Goal: Contribute content: Add original content to the website for others to see

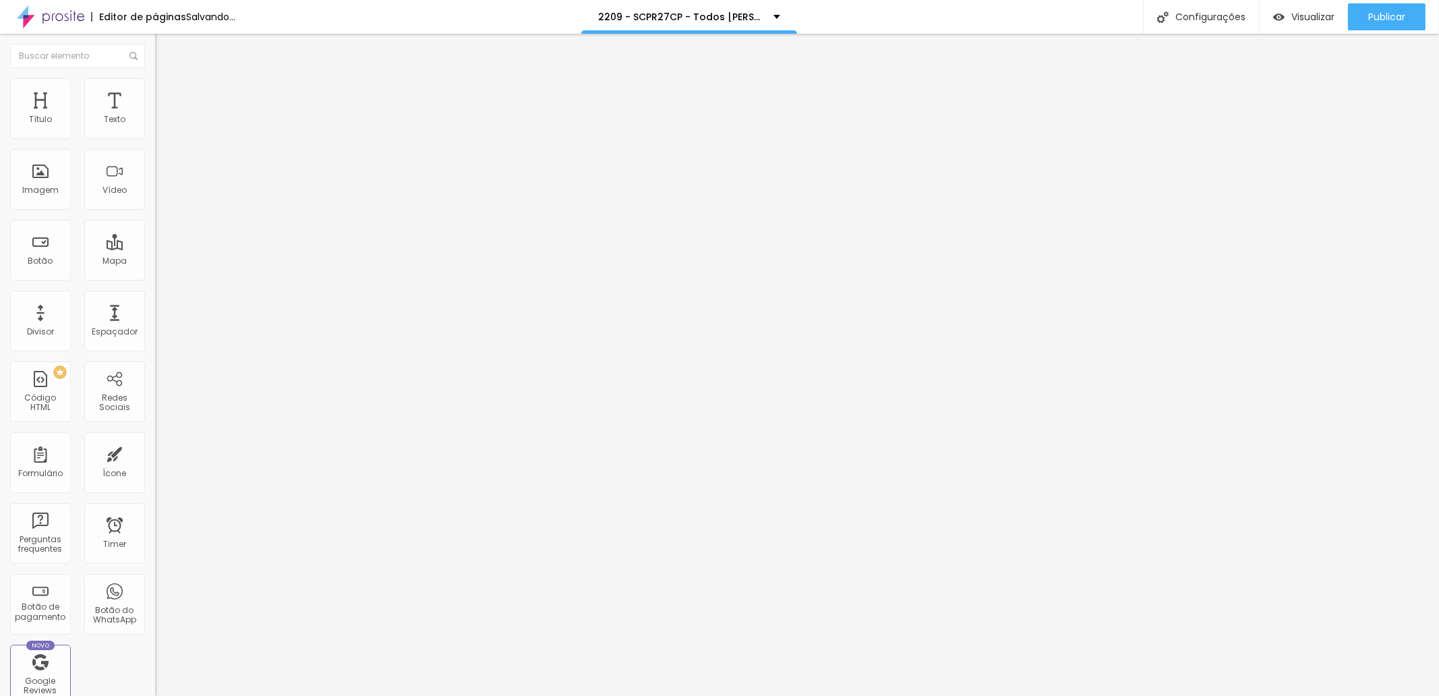
click at [155, 116] on span "Trocar imagem" at bounding box center [191, 110] width 73 height 11
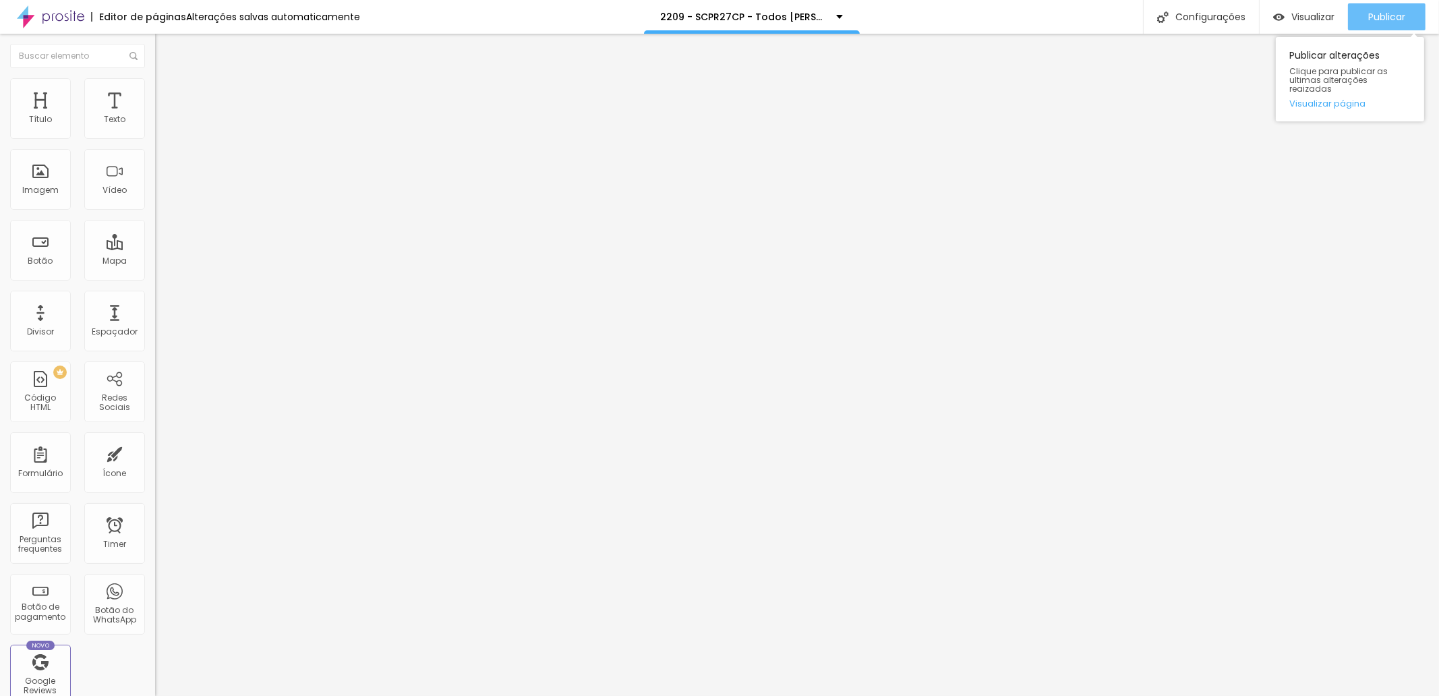
click at [1371, 25] on div "Publicar" at bounding box center [1386, 16] width 37 height 27
click at [155, 116] on span "Trocar imagem" at bounding box center [191, 110] width 73 height 11
click at [1403, 15] on span "Publicar" at bounding box center [1386, 16] width 37 height 11
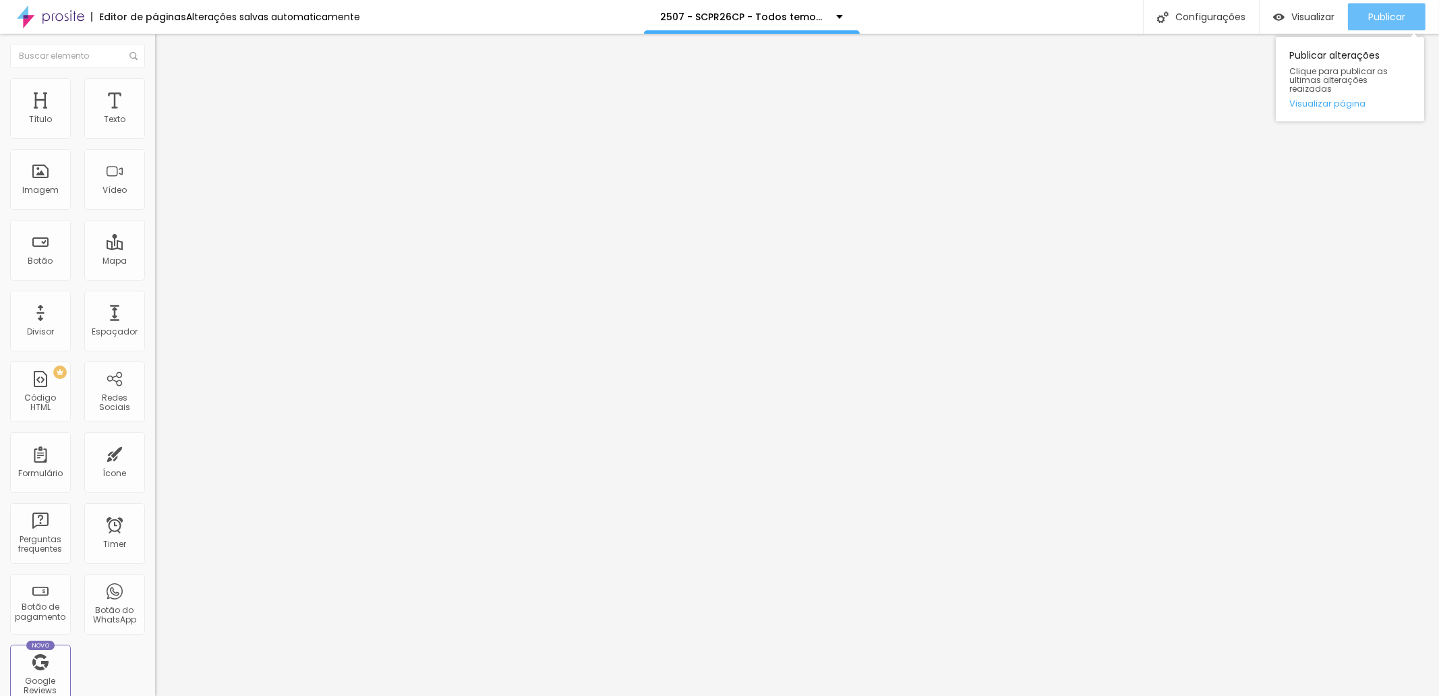
click at [1376, 18] on span "Publicar" at bounding box center [1386, 16] width 37 height 11
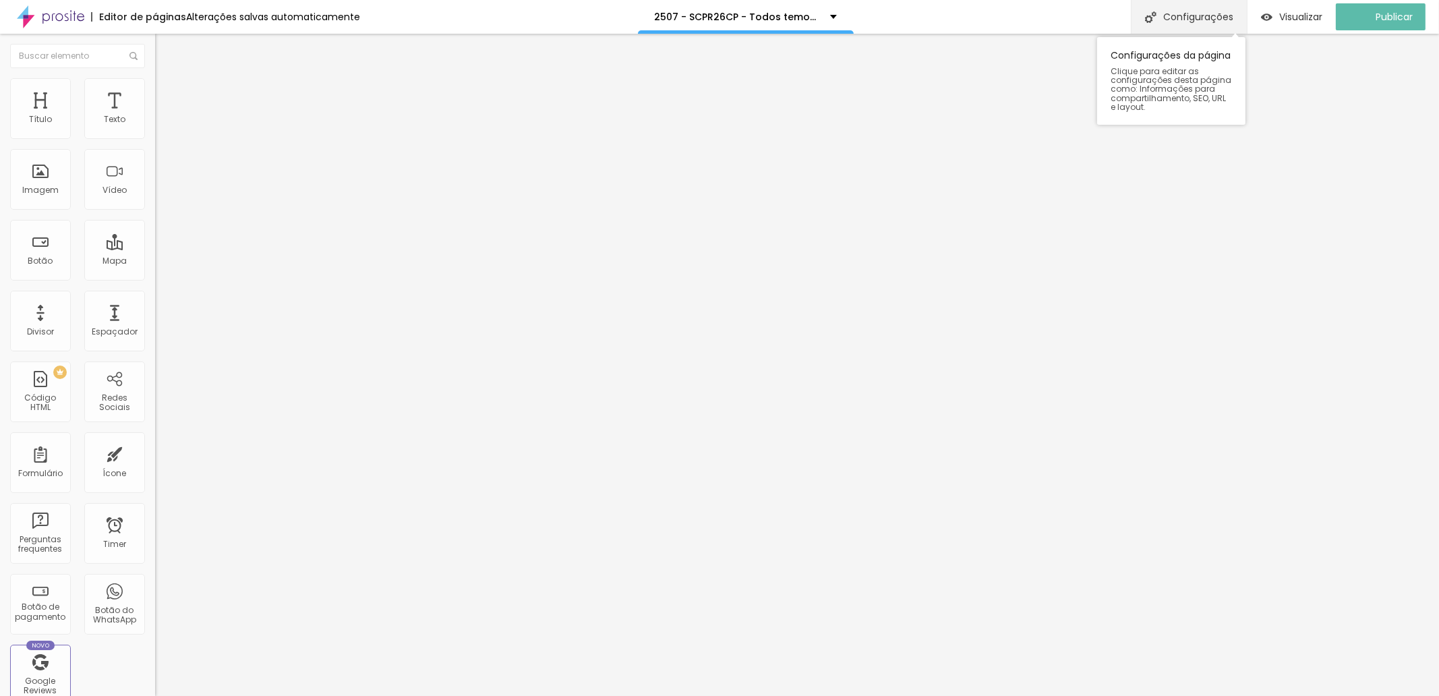
click at [1189, 14] on div "Configurações" at bounding box center [1189, 17] width 116 height 34
click at [155, 116] on span "Trocar imagem" at bounding box center [191, 110] width 73 height 11
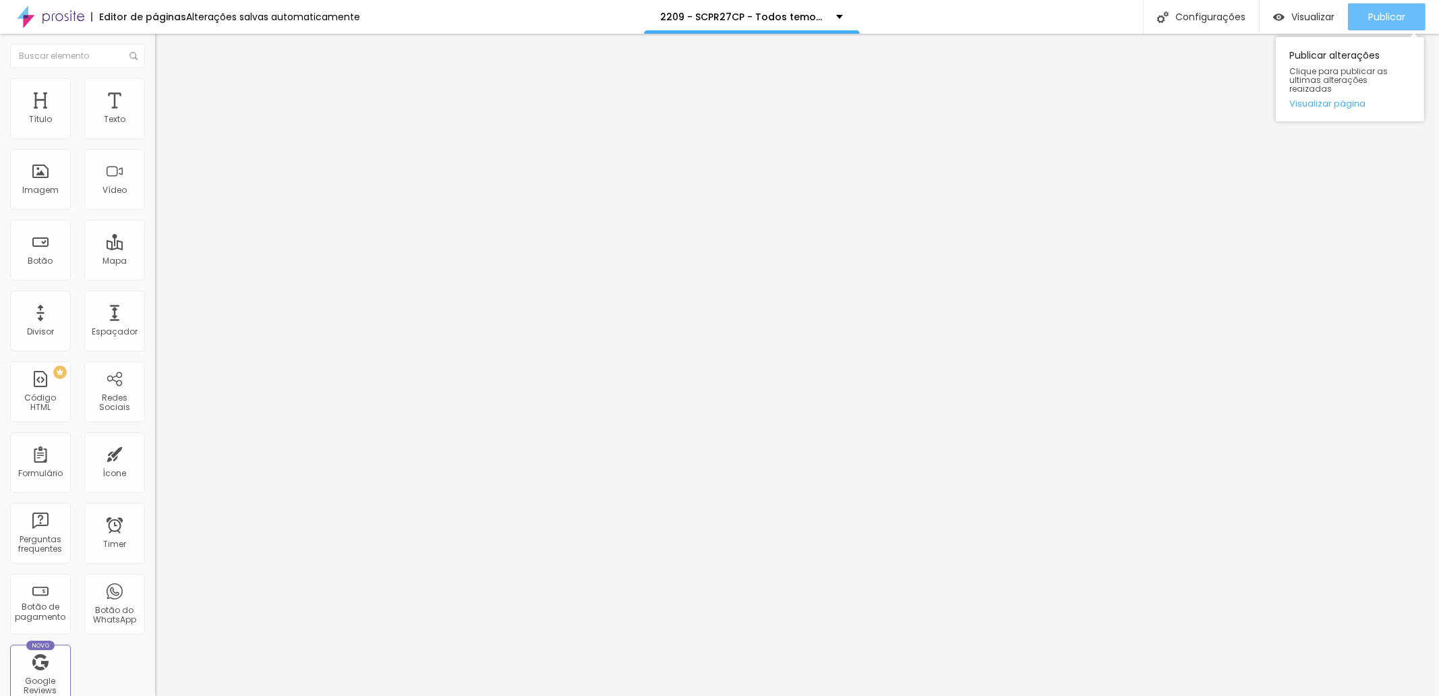
click at [1376, 15] on span "Publicar" at bounding box center [1386, 16] width 37 height 11
click at [1389, 16] on span "Publicar" at bounding box center [1386, 16] width 37 height 11
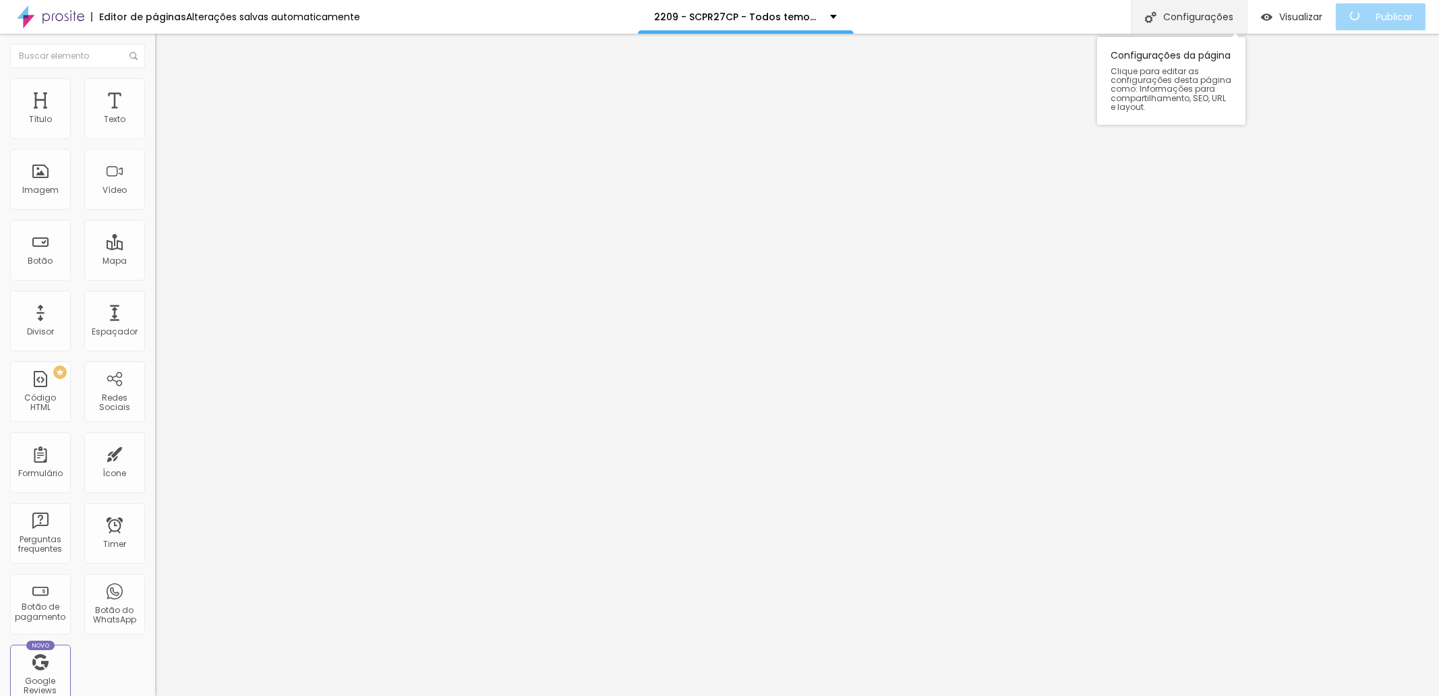
click at [1193, 15] on div "Configurações" at bounding box center [1189, 17] width 116 height 34
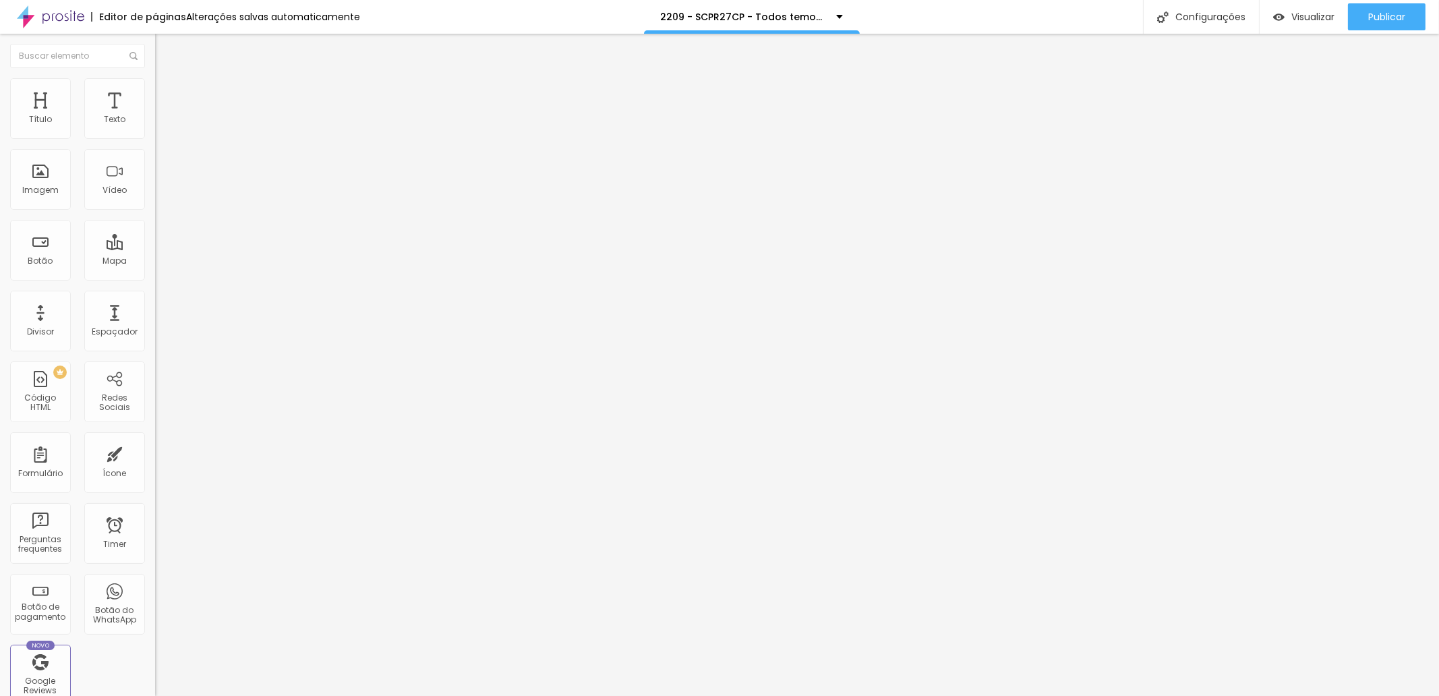
click at [1393, 22] on span "Publicar" at bounding box center [1386, 16] width 37 height 11
click at [155, 116] on span "Trocar imagem" at bounding box center [191, 110] width 73 height 11
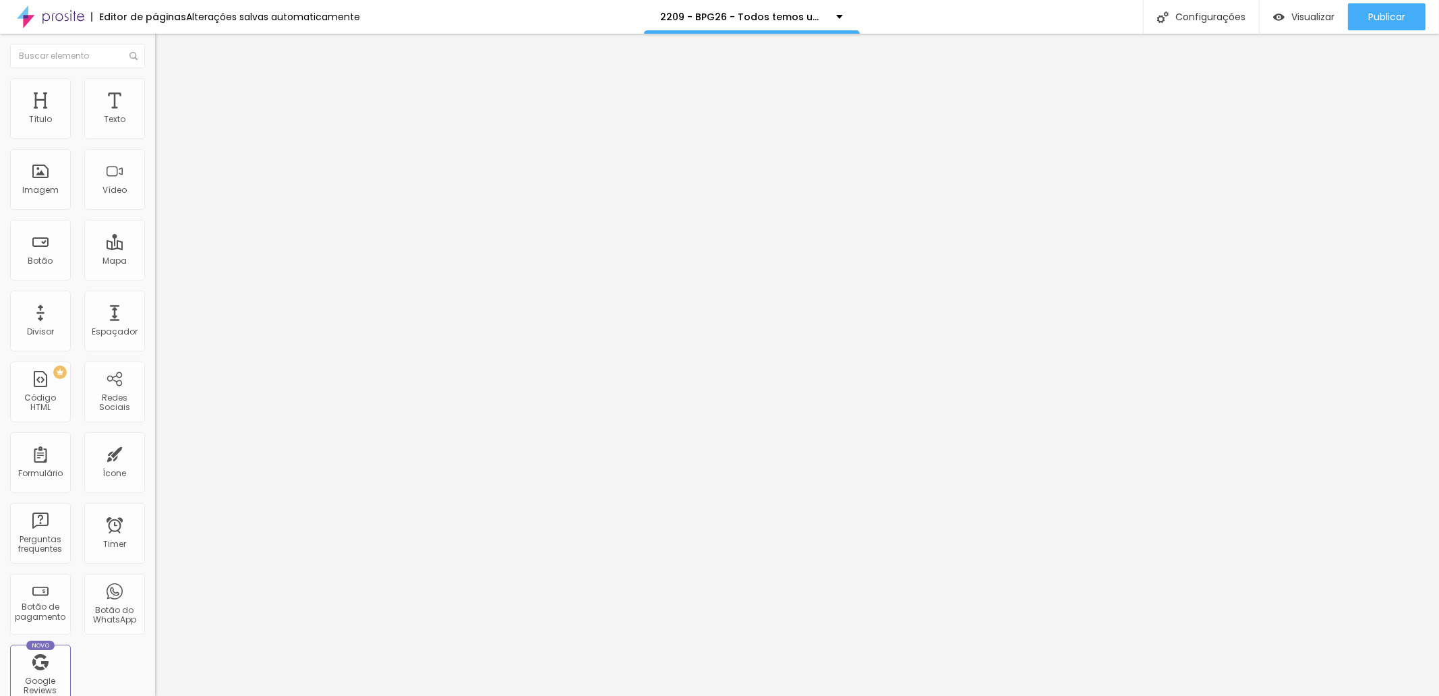
click at [155, 116] on span "Trocar imagem" at bounding box center [191, 110] width 73 height 11
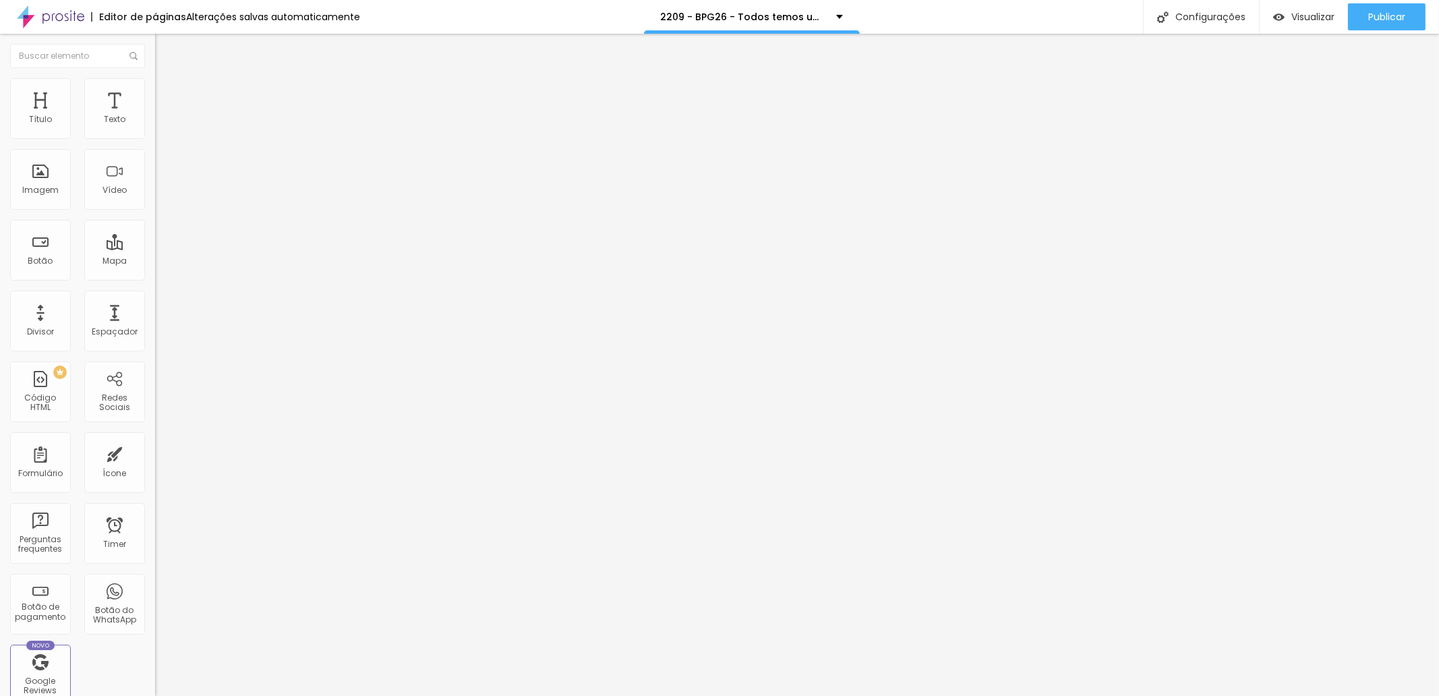
click at [155, 116] on span "Trocar imagem" at bounding box center [191, 110] width 73 height 11
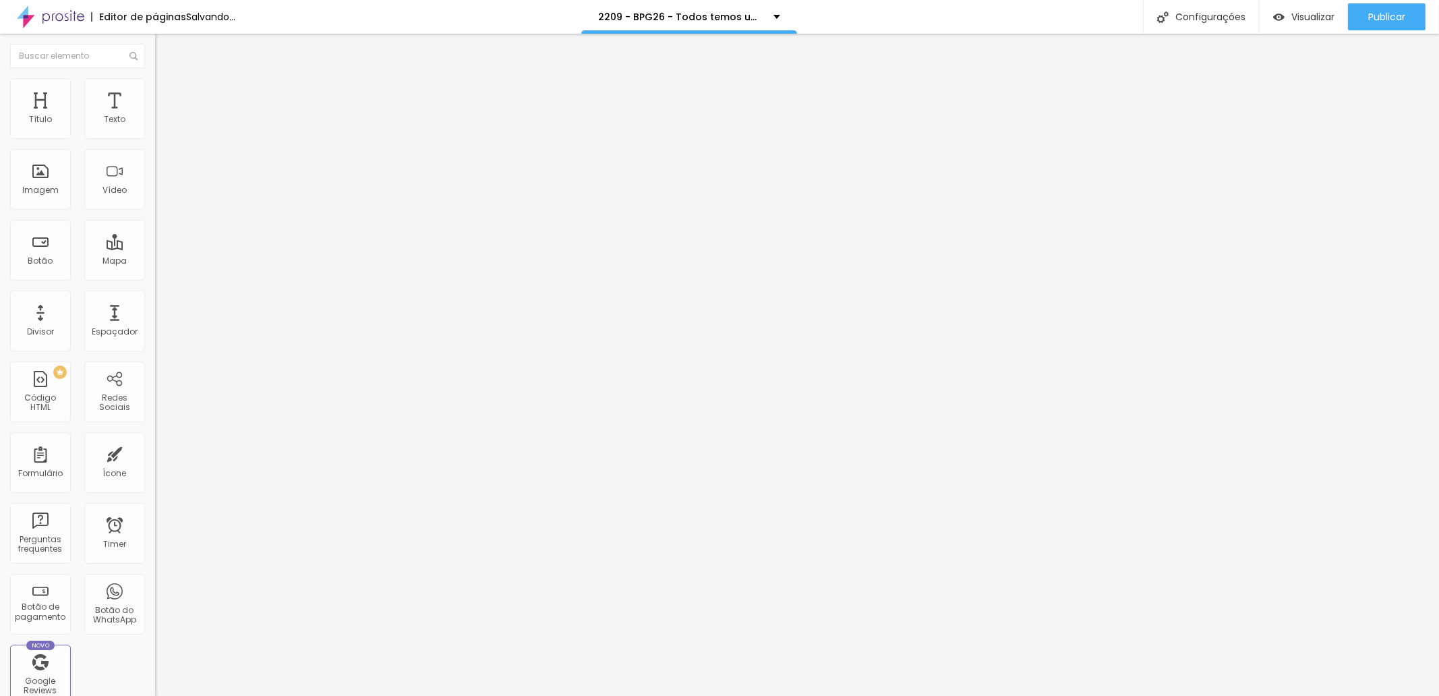
click at [155, 116] on span "Trocar imagem" at bounding box center [191, 110] width 73 height 11
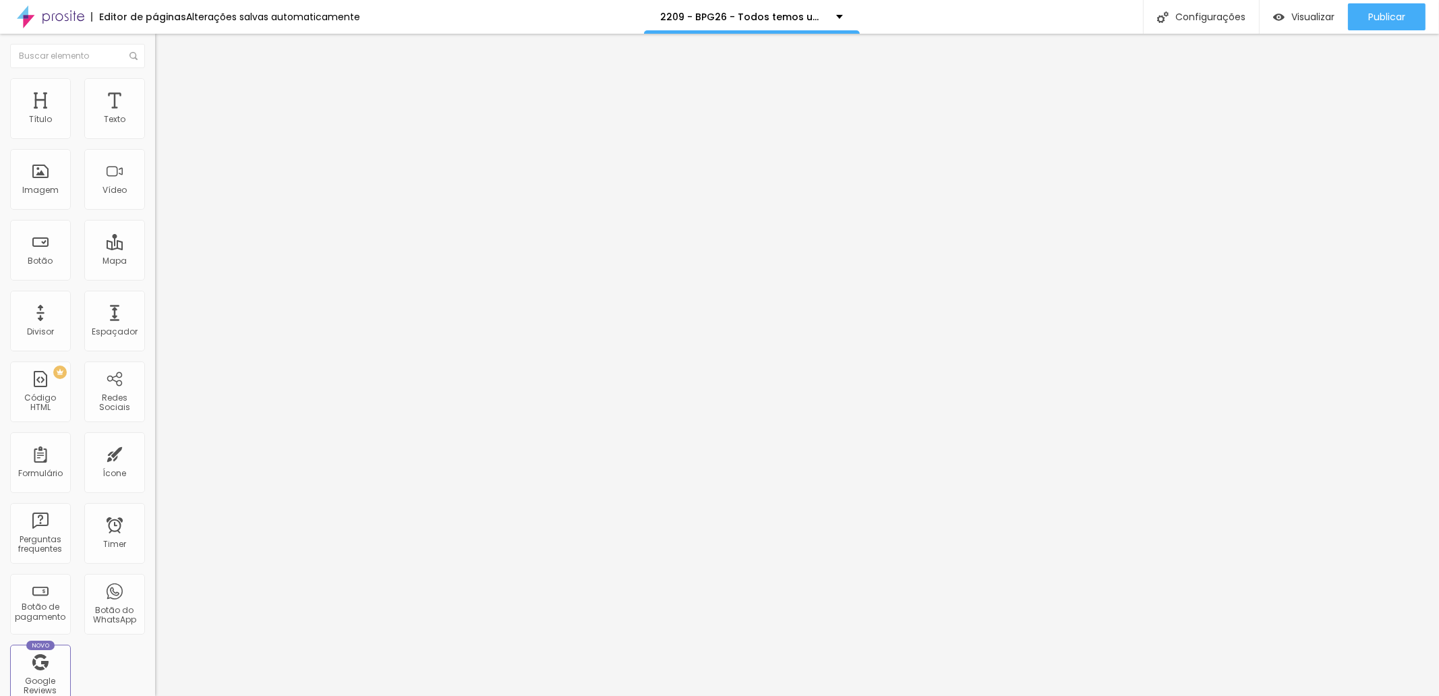
click at [155, 116] on span "Trocar imagem" at bounding box center [191, 110] width 73 height 11
click at [1218, 7] on div "Configurações" at bounding box center [1201, 17] width 116 height 34
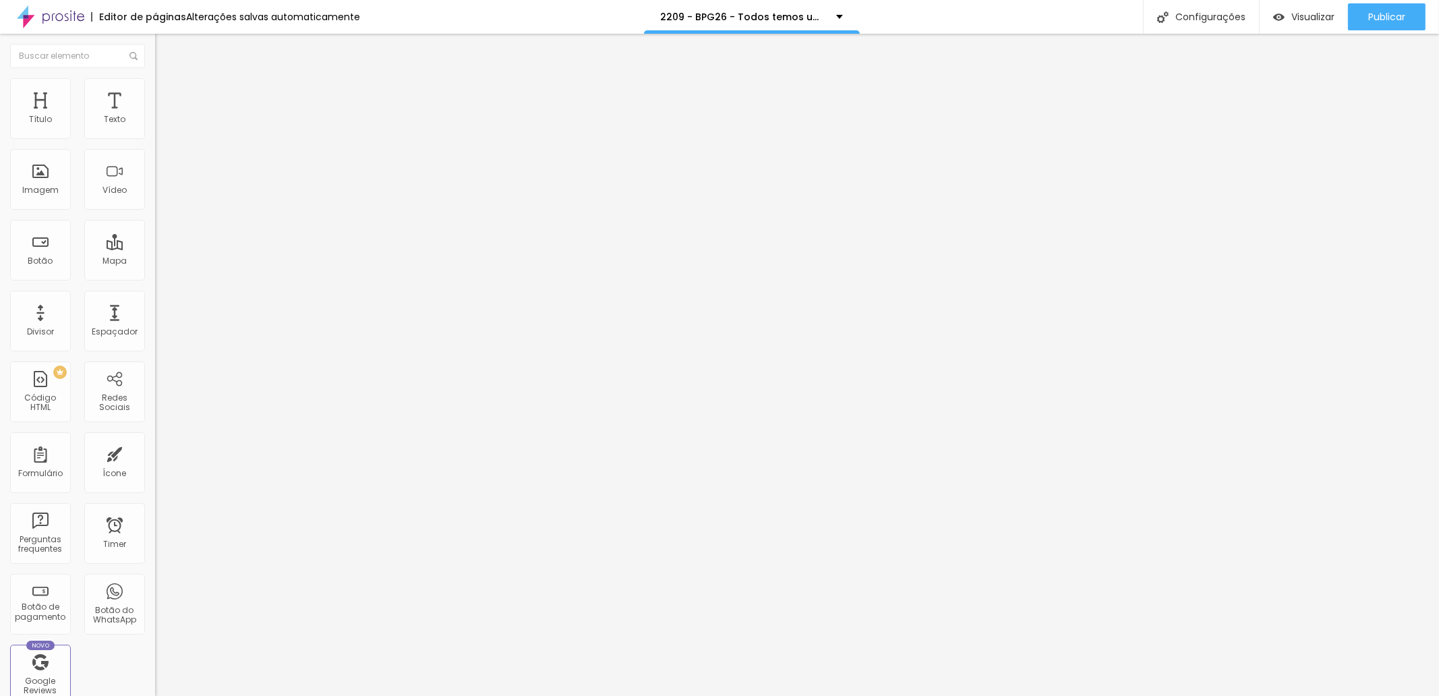
drag, startPoint x: 604, startPoint y: 260, endPoint x: 622, endPoint y: 258, distance: 17.6
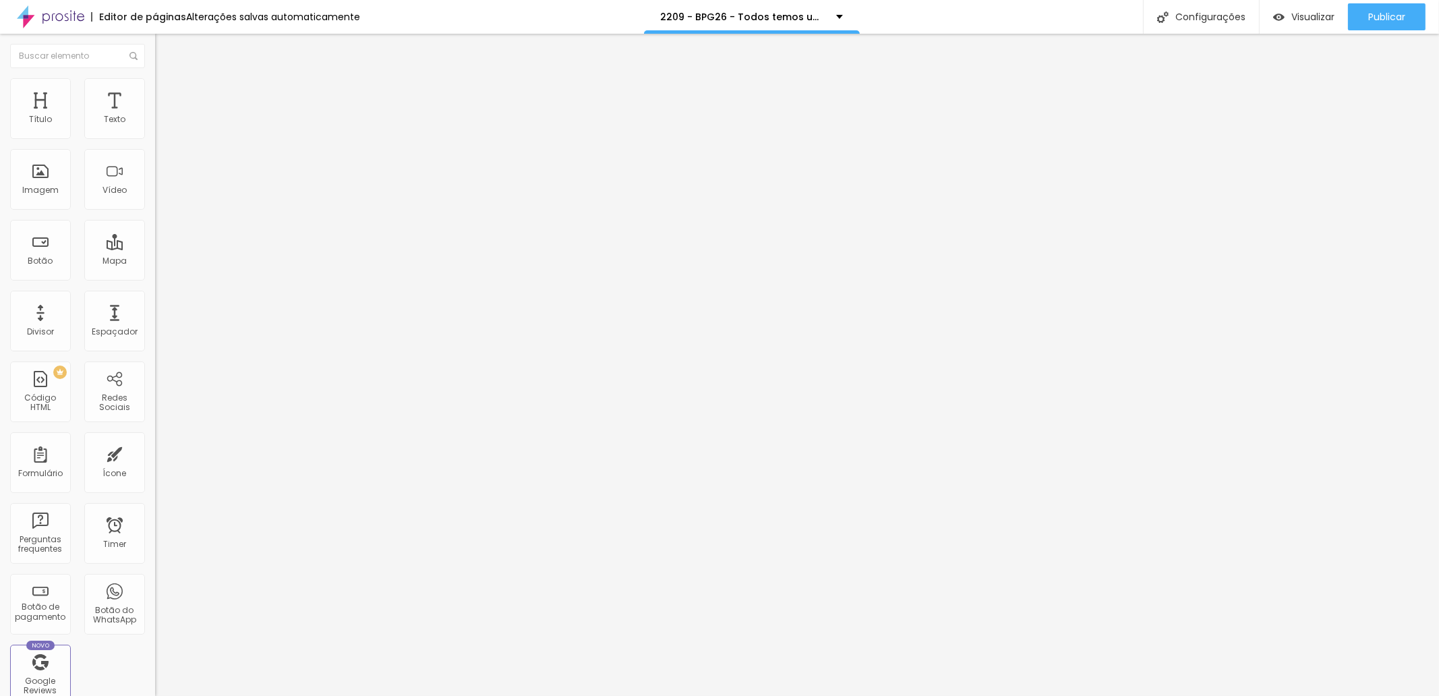
type input "/b6p0gt6-todos-temos-uma-historia-para-contar"
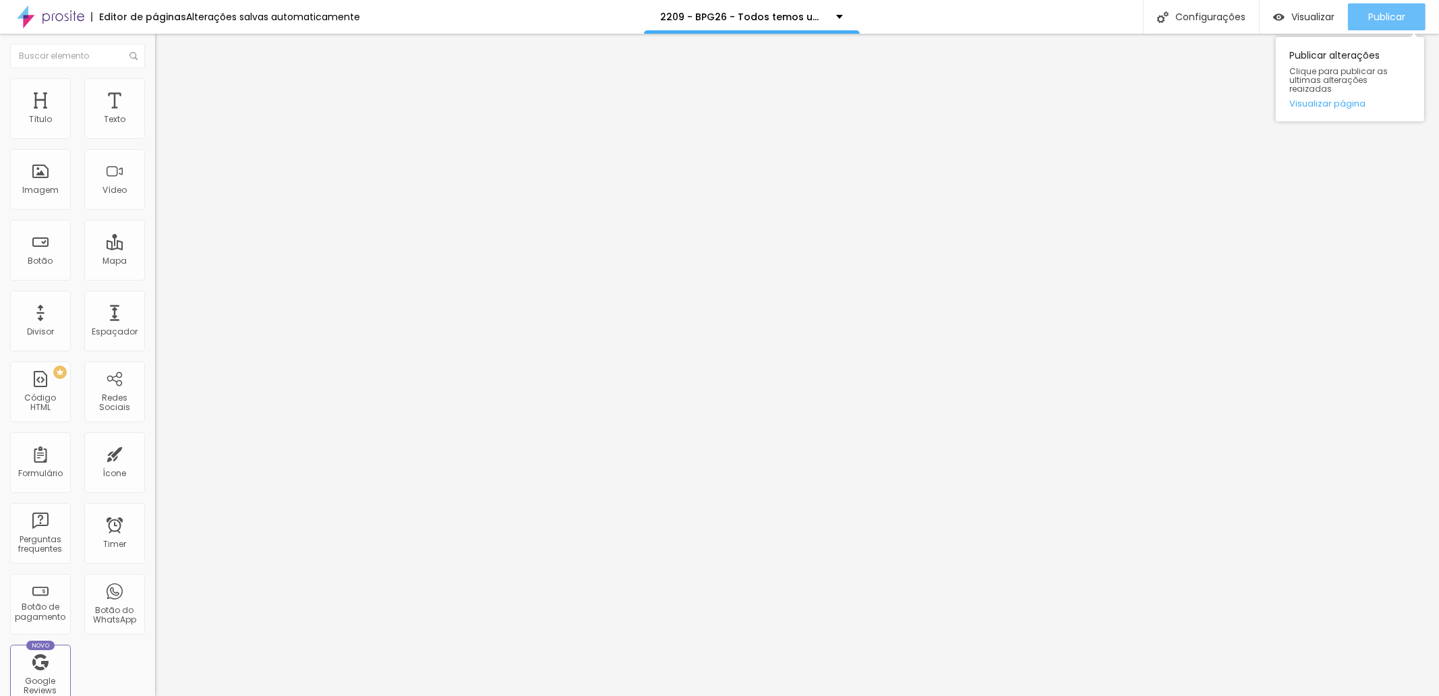
click at [1368, 19] on span "Publicar" at bounding box center [1386, 16] width 37 height 11
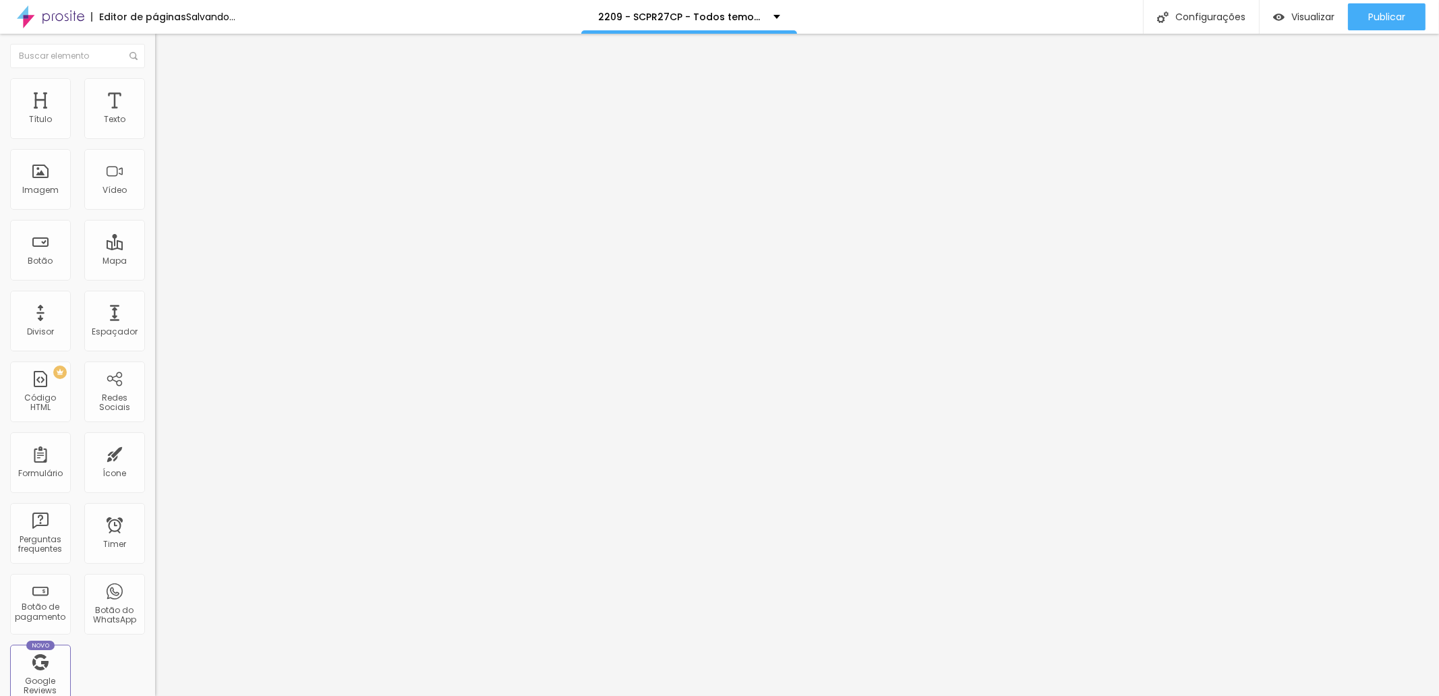
click at [155, 116] on span "Trocar imagem" at bounding box center [191, 110] width 73 height 11
click at [1399, 11] on span "Publicar" at bounding box center [1386, 16] width 37 height 11
click at [155, 116] on span "Trocar imagem" at bounding box center [191, 110] width 73 height 11
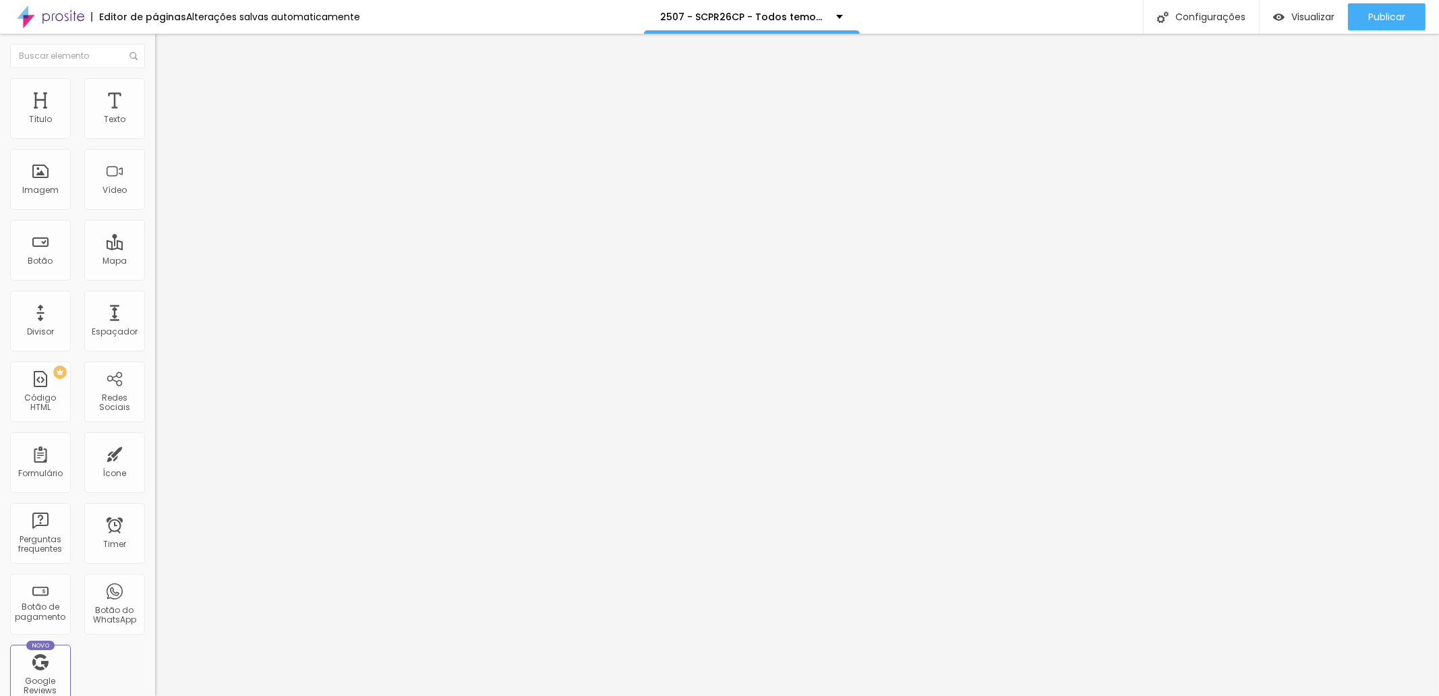
click at [1373, 26] on div "Publicar" at bounding box center [1386, 16] width 37 height 27
click at [1376, 12] on span "Publicar" at bounding box center [1386, 16] width 37 height 11
click at [155, 116] on span "Trocar imagem" at bounding box center [191, 110] width 73 height 11
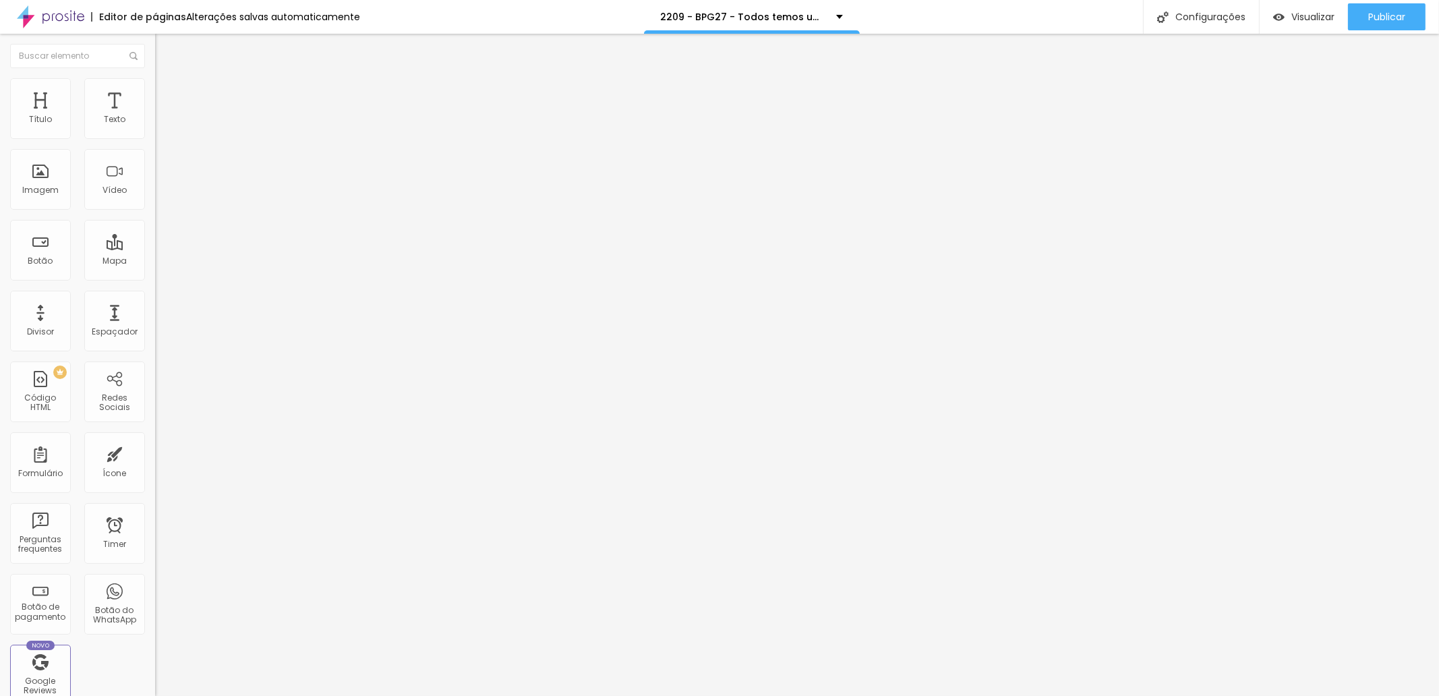
click at [155, 116] on span "Trocar imagem" at bounding box center [191, 110] width 73 height 11
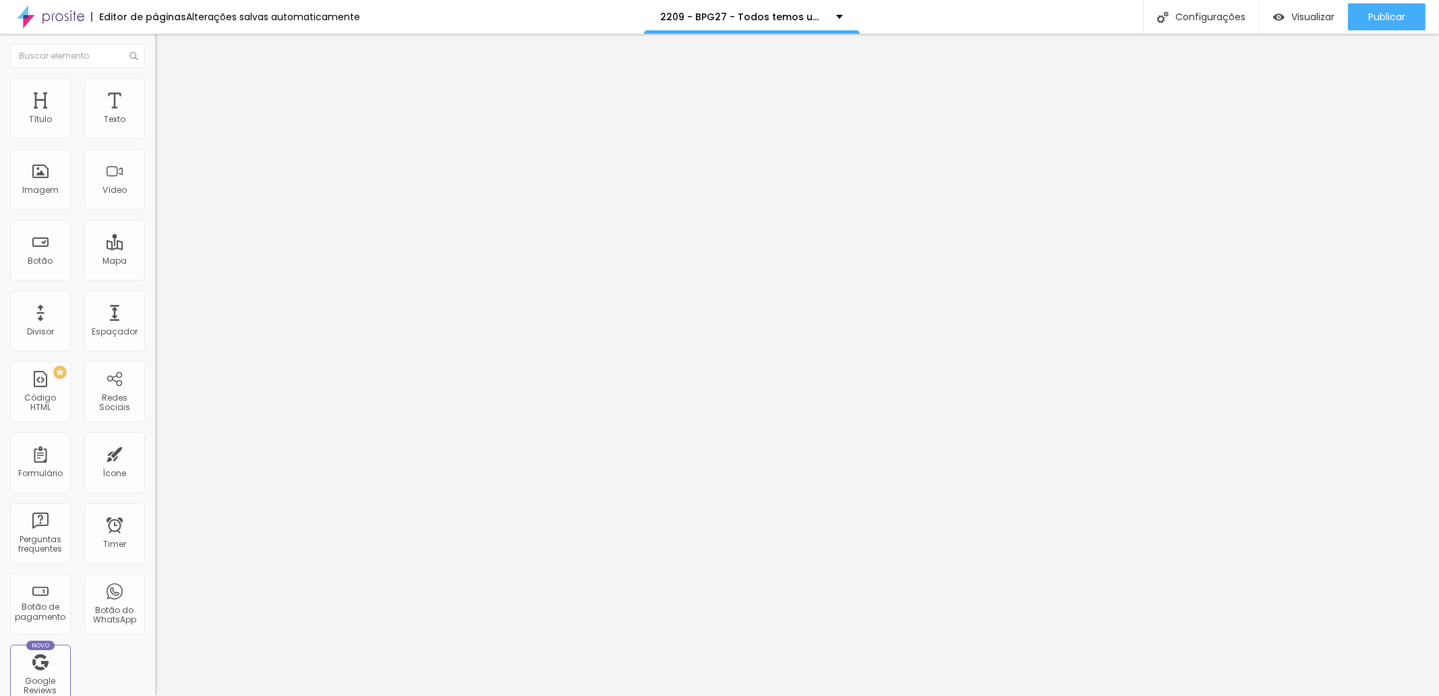
click at [155, 115] on div "Trocar imagem" at bounding box center [232, 109] width 155 height 9
click at [155, 116] on span "Trocar imagem" at bounding box center [191, 110] width 73 height 11
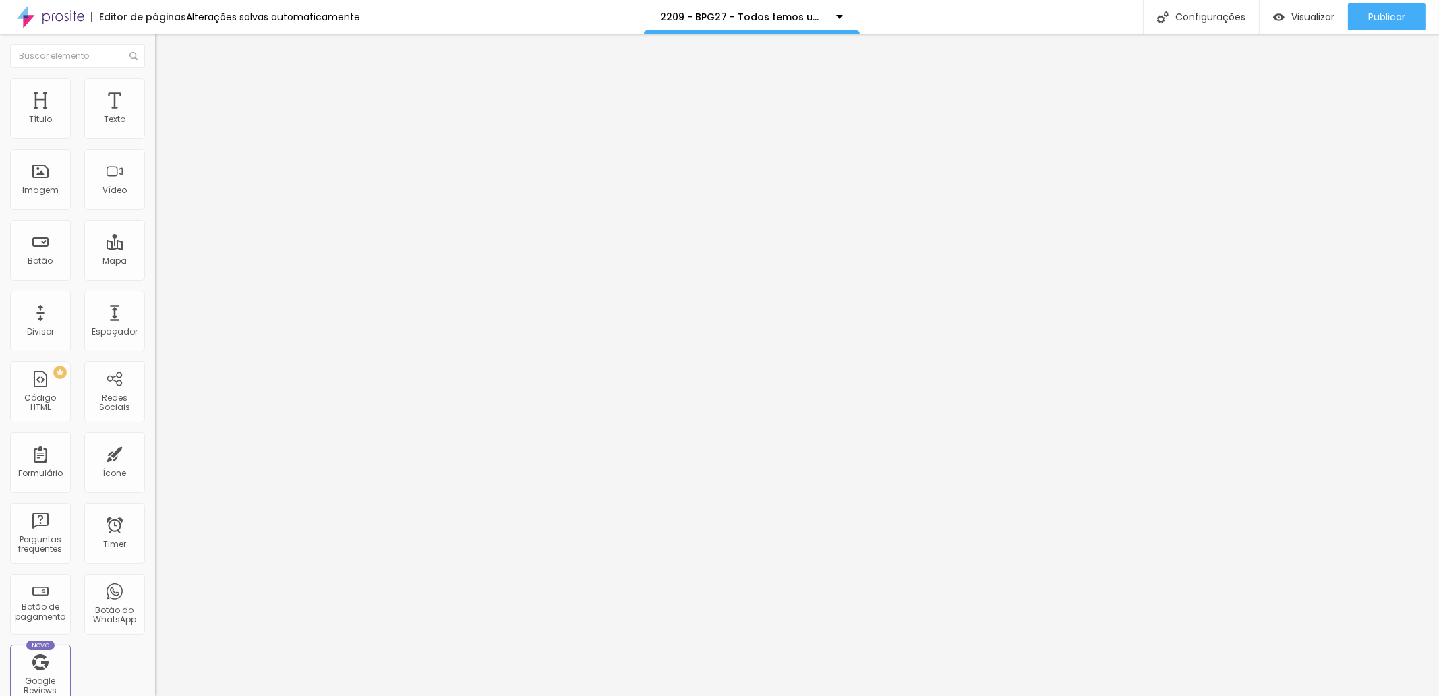
click at [155, 116] on span "Trocar imagem" at bounding box center [191, 110] width 73 height 11
click at [1365, 16] on button "Publicar" at bounding box center [1387, 16] width 78 height 27
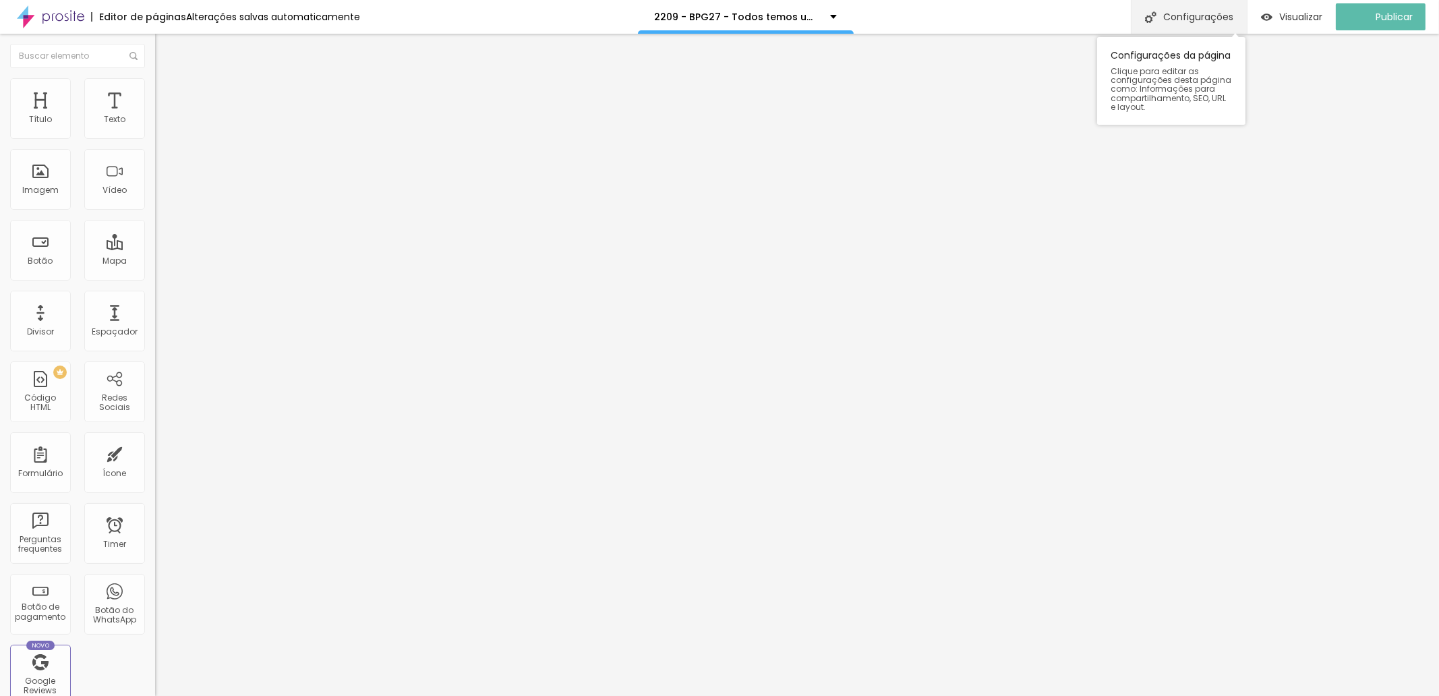
click at [1191, 12] on div "Configurações" at bounding box center [1189, 17] width 116 height 34
drag, startPoint x: 600, startPoint y: 261, endPoint x: 626, endPoint y: 260, distance: 26.3
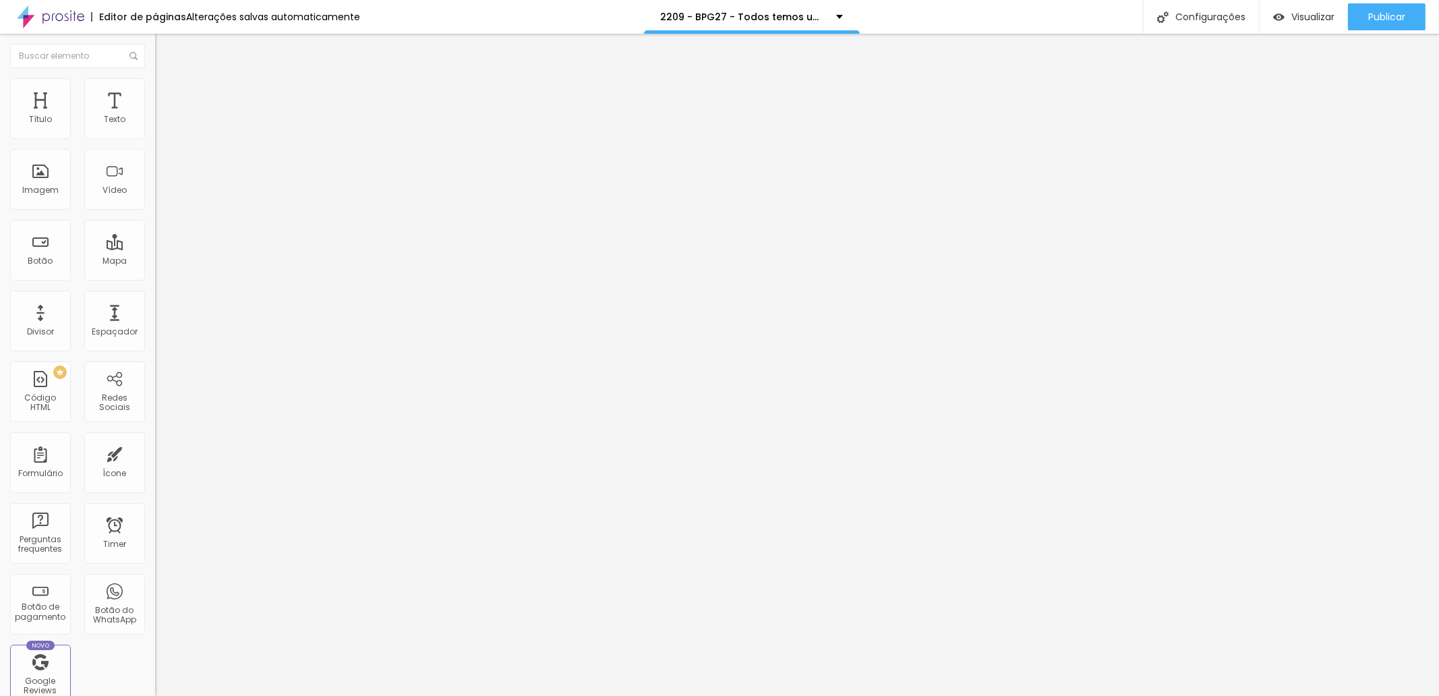
type input "/b1p4gG27-todos-temos-uma-historia-para-contar"
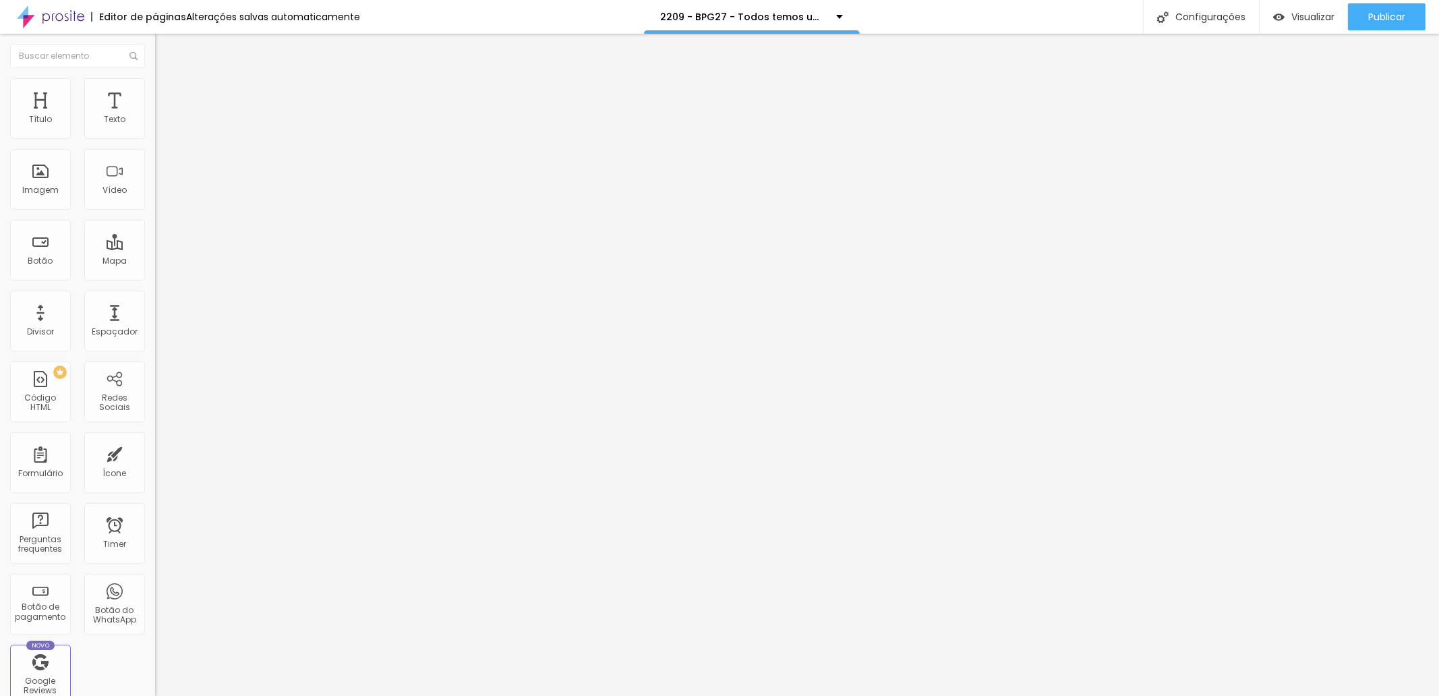
drag, startPoint x: 824, startPoint y: 499, endPoint x: 738, endPoint y: 460, distance: 94.8
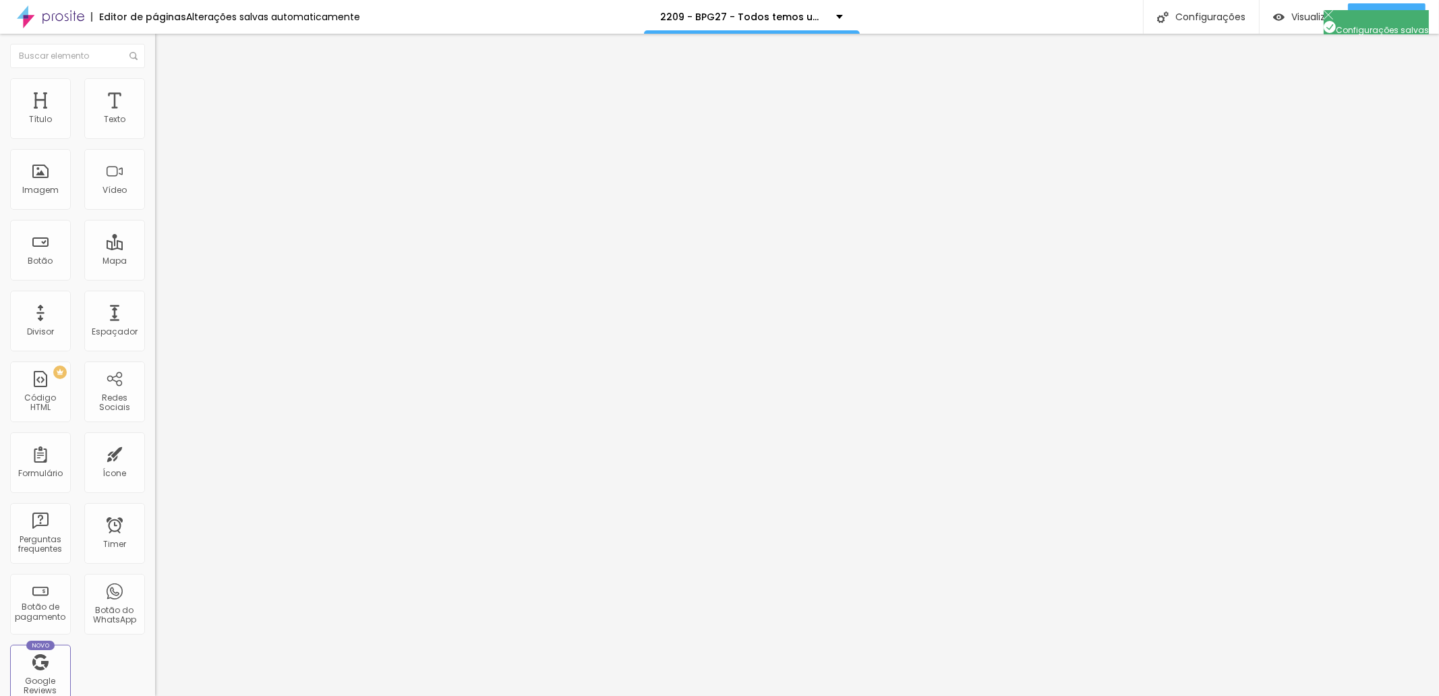
click at [1379, 18] on span "Publicar" at bounding box center [1386, 16] width 37 height 11
click at [155, 116] on span "Trocar imagem" at bounding box center [191, 110] width 73 height 11
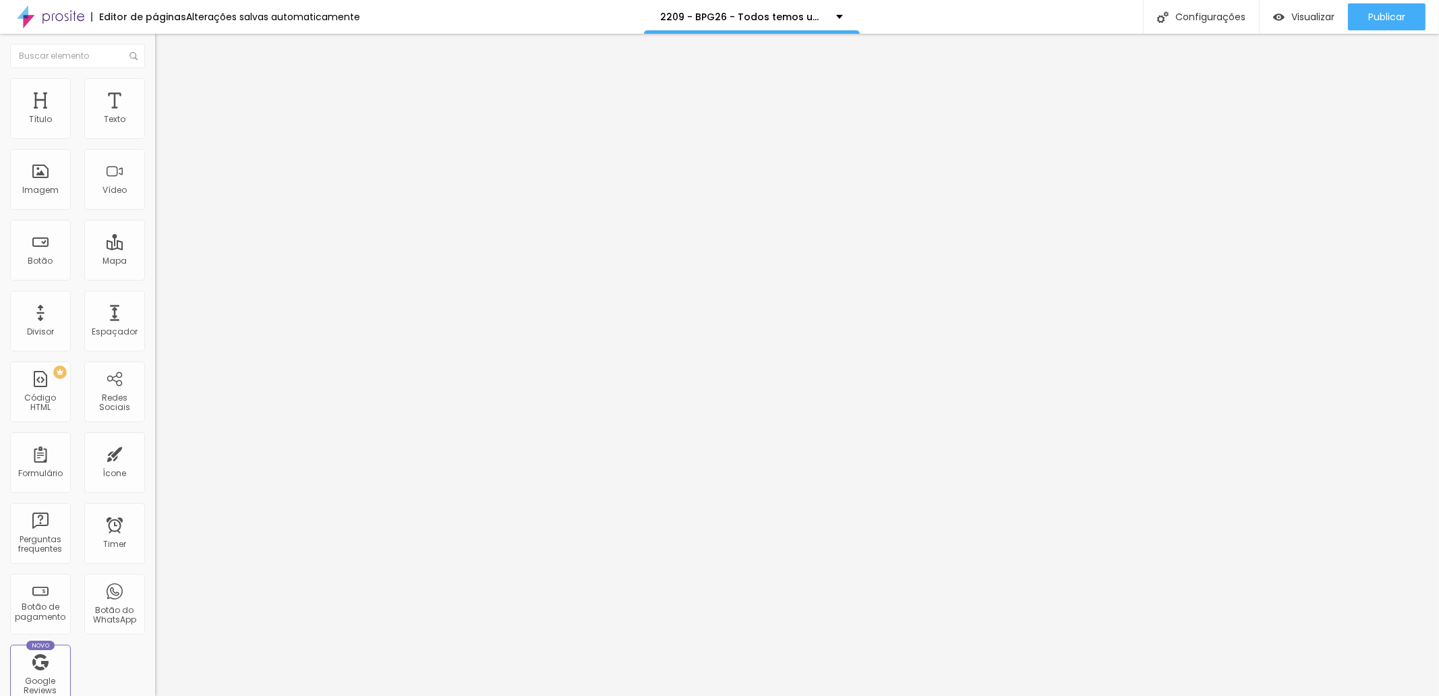
scroll to position [2344, 0]
click at [1362, 16] on button "Publicar" at bounding box center [1387, 16] width 78 height 27
